Goal: Check status: Check status

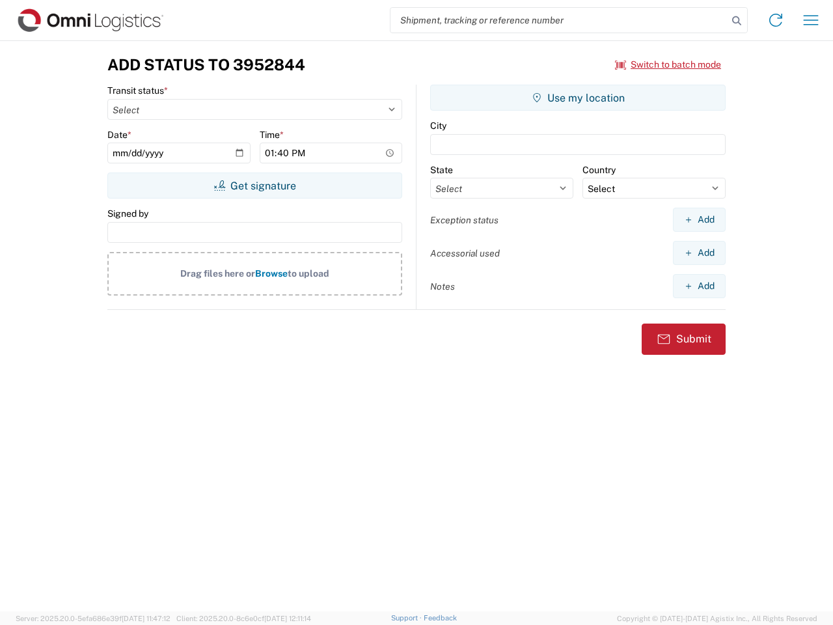
click at [559, 20] on input "search" at bounding box center [559, 20] width 337 height 25
click at [737, 21] on icon at bounding box center [737, 21] width 18 height 18
click at [776, 20] on icon at bounding box center [775, 20] width 21 height 21
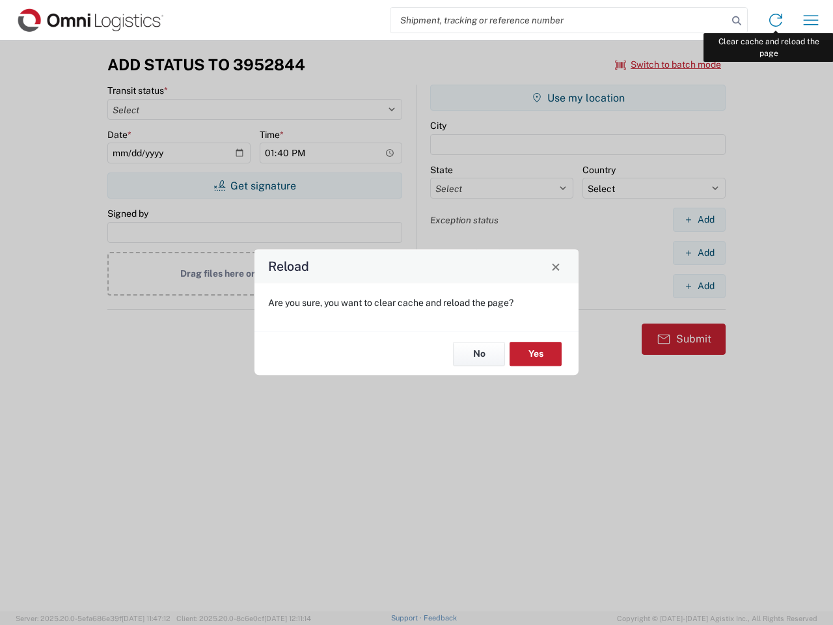
click at [811, 20] on div "Reload Are you sure, you want to clear cache and reload the page? No Yes" at bounding box center [416, 312] width 833 height 625
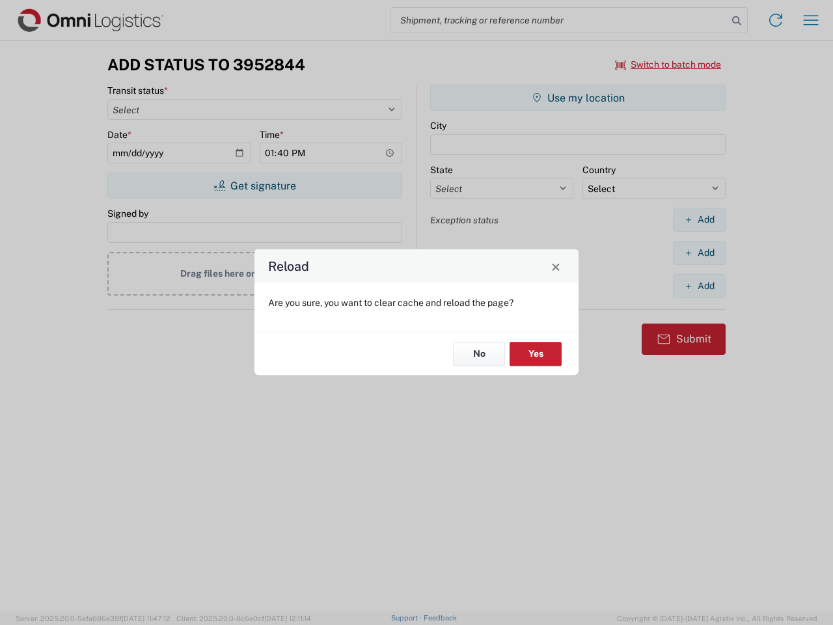
click at [668, 64] on div "Reload Are you sure, you want to clear cache and reload the page? No Yes" at bounding box center [416, 312] width 833 height 625
click at [255, 186] on div "Reload Are you sure, you want to clear cache and reload the page? No Yes" at bounding box center [416, 312] width 833 height 625
click at [578, 98] on div "Reload Are you sure, you want to clear cache and reload the page? No Yes" at bounding box center [416, 312] width 833 height 625
click at [699, 219] on div "Reload Are you sure, you want to clear cache and reload the page? No Yes" at bounding box center [416, 312] width 833 height 625
click at [699, 253] on div "Reload Are you sure, you want to clear cache and reload the page? No Yes" at bounding box center [416, 312] width 833 height 625
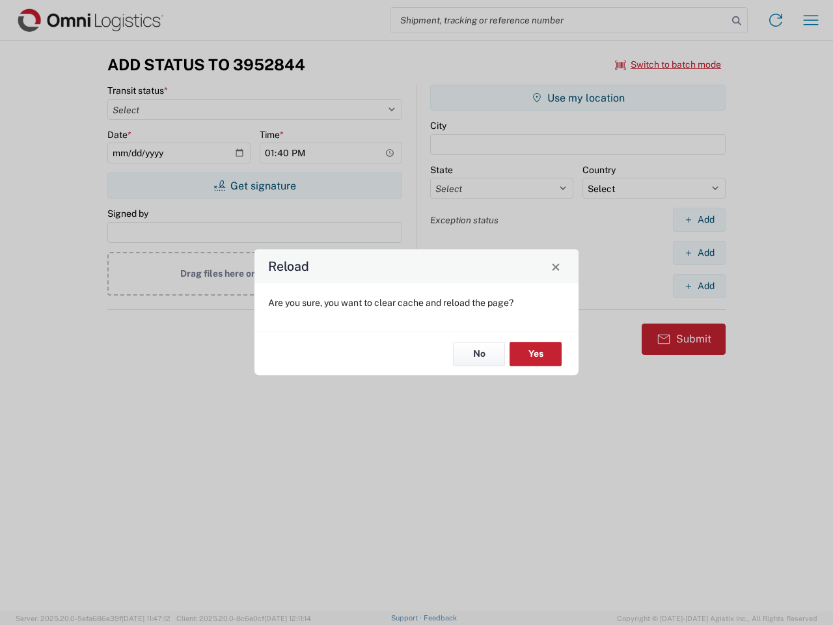
click at [699, 286] on div "Reload Are you sure, you want to clear cache and reload the page? No Yes" at bounding box center [416, 312] width 833 height 625
